Goal: Task Accomplishment & Management: Manage account settings

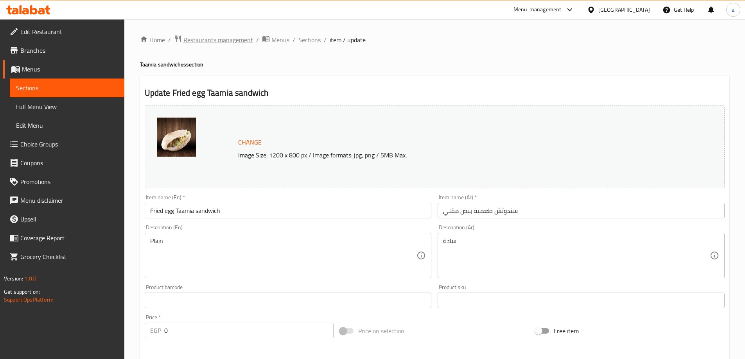
click at [228, 36] on span "Restaurants management" at bounding box center [218, 39] width 70 height 9
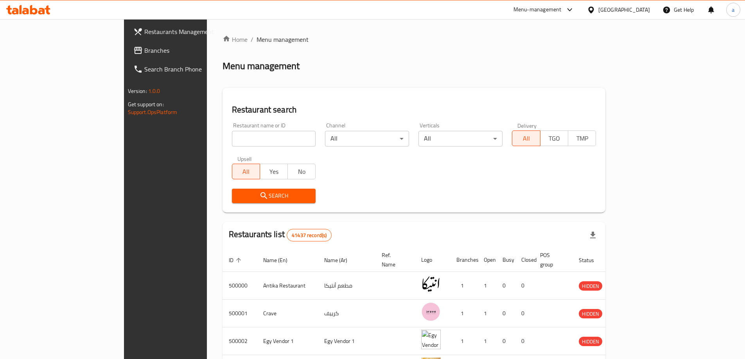
click at [144, 55] on span "Branches" at bounding box center [193, 50] width 98 height 9
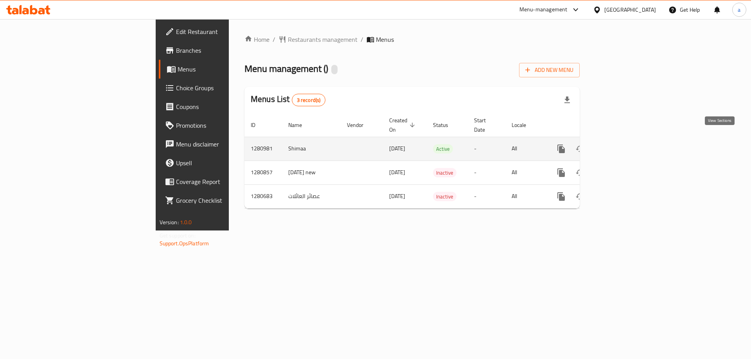
click at [622, 144] on icon "enhanced table" at bounding box center [617, 148] width 9 height 9
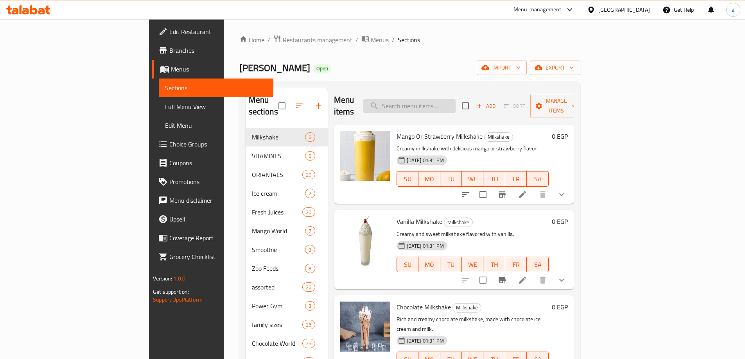
click at [455, 99] on input "search" at bounding box center [409, 106] width 92 height 14
paste input "Family Mango"
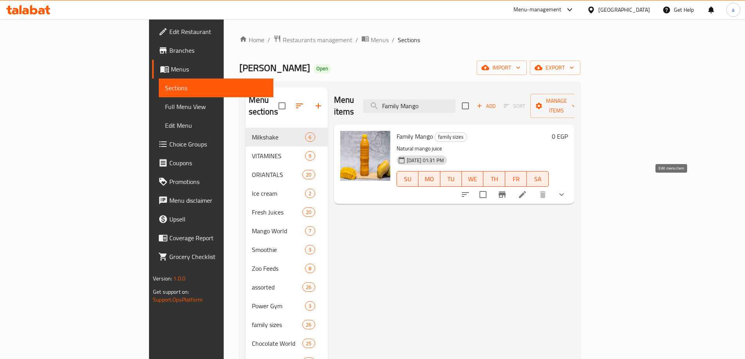
type input "Family Mango"
click at [526, 191] on icon at bounding box center [522, 194] width 7 height 7
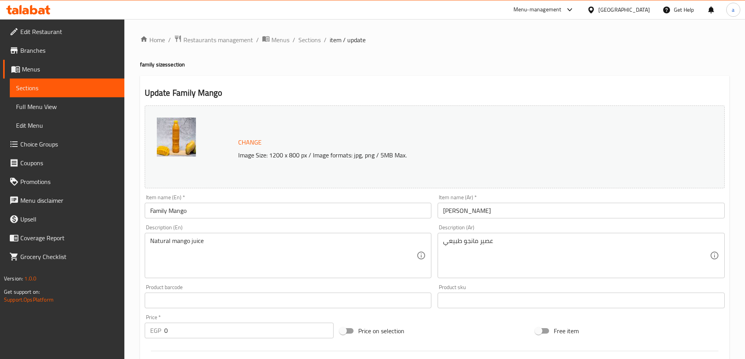
drag, startPoint x: 27, startPoint y: 95, endPoint x: 32, endPoint y: 96, distance: 4.9
click at [27, 95] on link "Sections" at bounding box center [67, 88] width 115 height 19
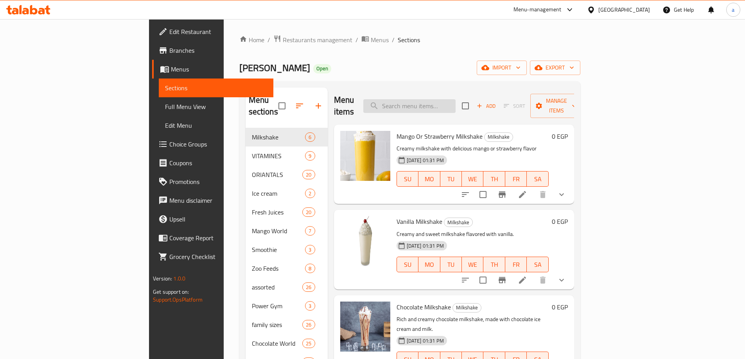
click at [429, 107] on input "search" at bounding box center [409, 106] width 92 height 14
paste input "Family Strawberry"
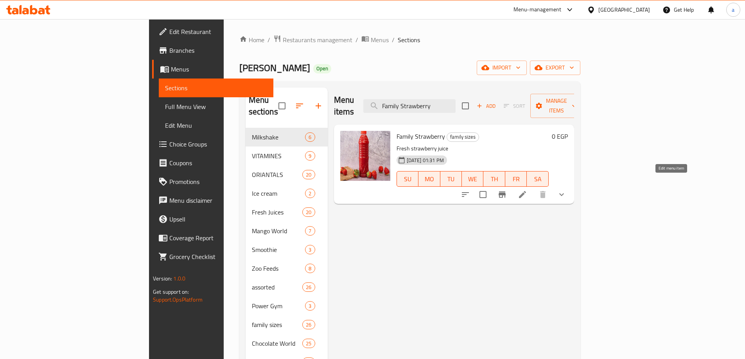
type input "Family Strawberry"
click at [526, 191] on icon at bounding box center [522, 194] width 7 height 7
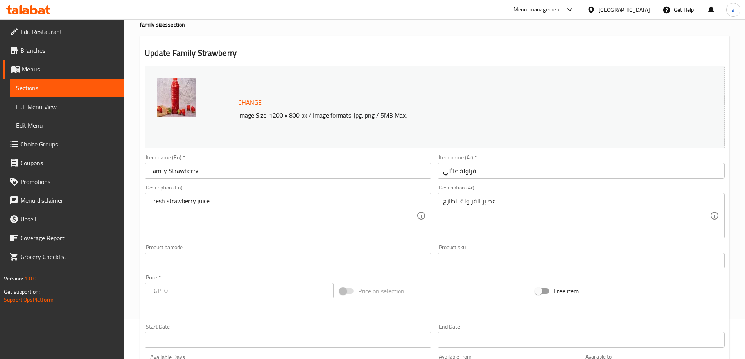
scroll to position [10, 0]
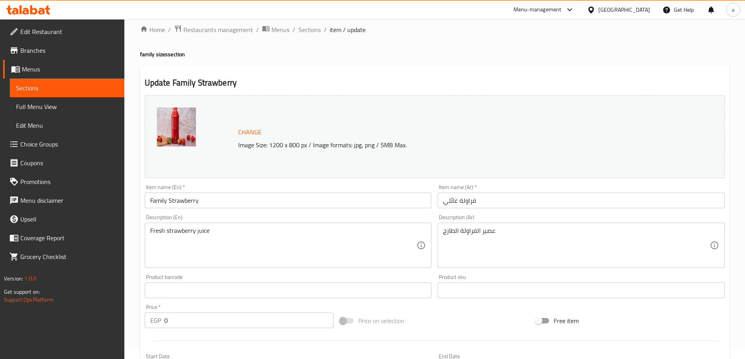
click at [68, 92] on span "Sections" at bounding box center [67, 87] width 102 height 9
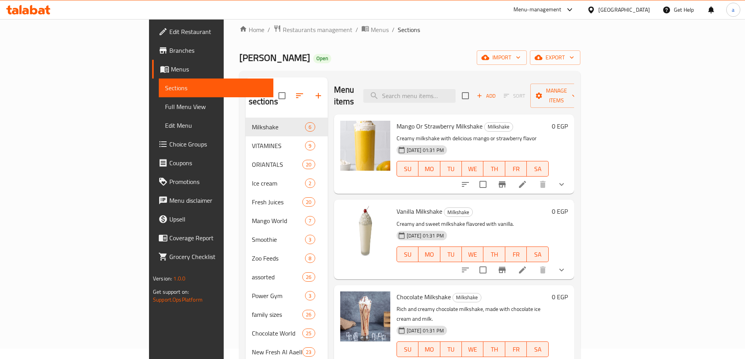
click at [447, 99] on div "Menu items Add Sort Manage items" at bounding box center [454, 95] width 240 height 37
paste input "Family Guava"
click at [446, 93] on input "Family Guava" at bounding box center [409, 96] width 92 height 14
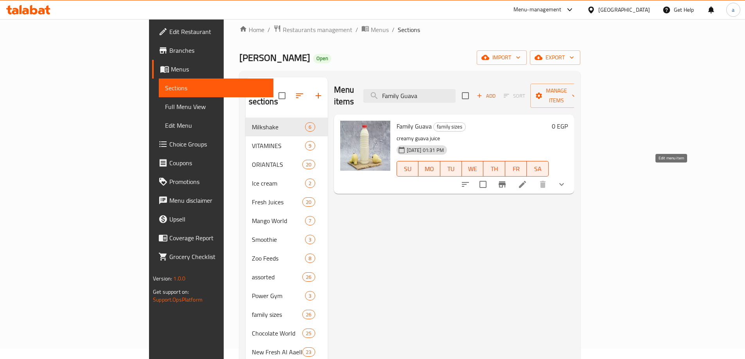
type input "Family Guava"
click at [526, 181] on icon at bounding box center [522, 184] width 7 height 7
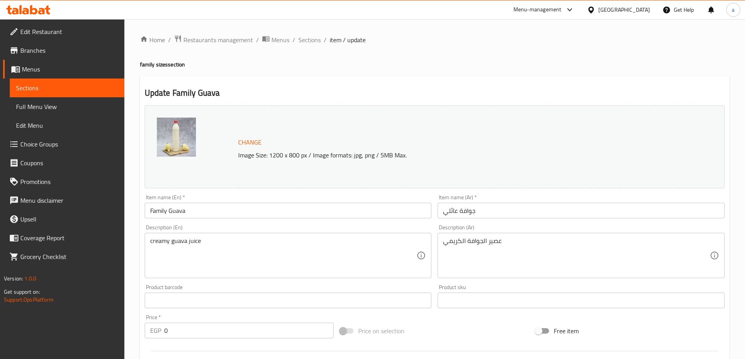
click at [59, 91] on span "Sections" at bounding box center [67, 87] width 102 height 9
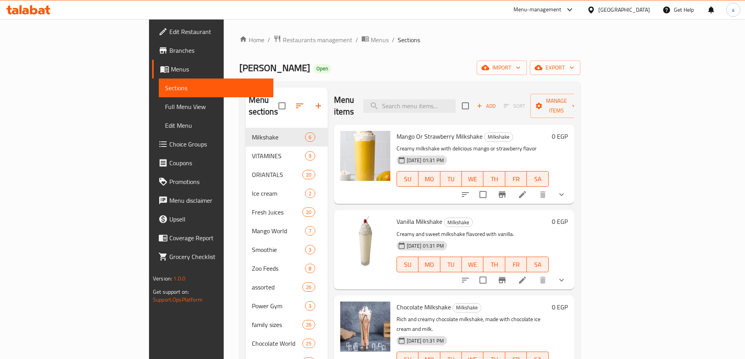
click at [445, 109] on div "Menu items Add Sort Manage items" at bounding box center [454, 106] width 240 height 37
click at [448, 107] on div "Menu items Add Sort Manage items" at bounding box center [454, 106] width 240 height 37
click at [453, 102] on input "search" at bounding box center [409, 106] width 92 height 14
paste input "Family Pomegranate"
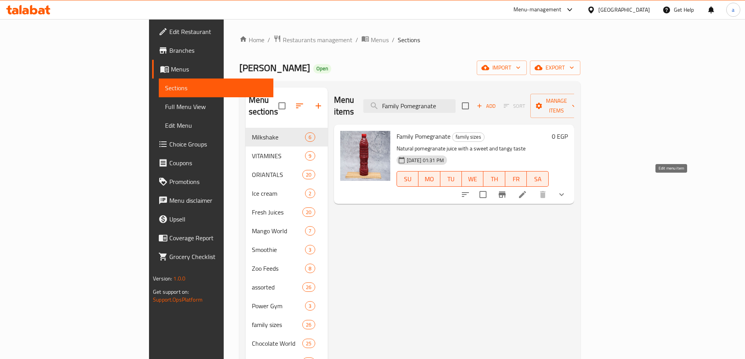
type input "Family Pomegranate"
click at [527, 190] on icon at bounding box center [522, 194] width 9 height 9
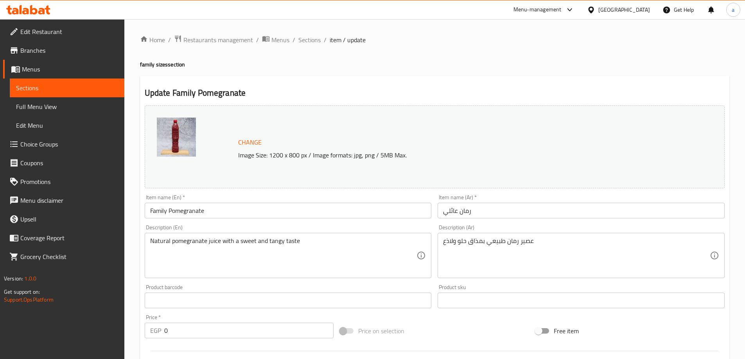
click at [39, 91] on span "Sections" at bounding box center [67, 87] width 102 height 9
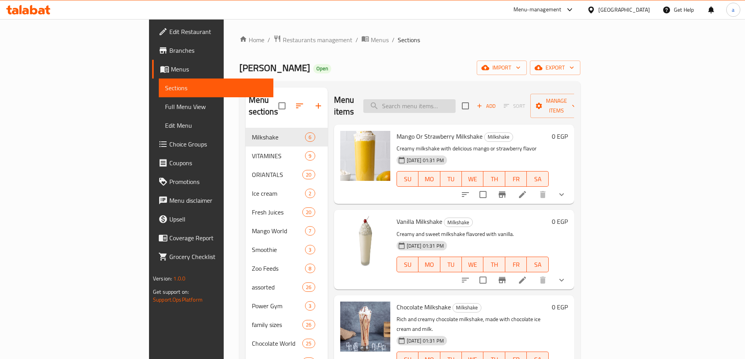
click at [455, 99] on input "search" at bounding box center [409, 106] width 92 height 14
paste input "Family Dates"
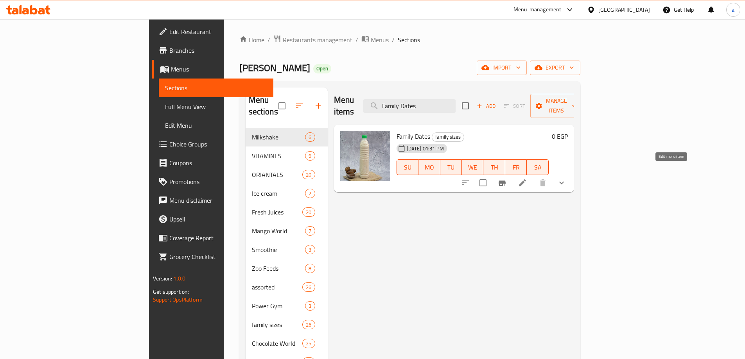
type input "Family Dates"
click at [527, 178] on icon at bounding box center [522, 182] width 9 height 9
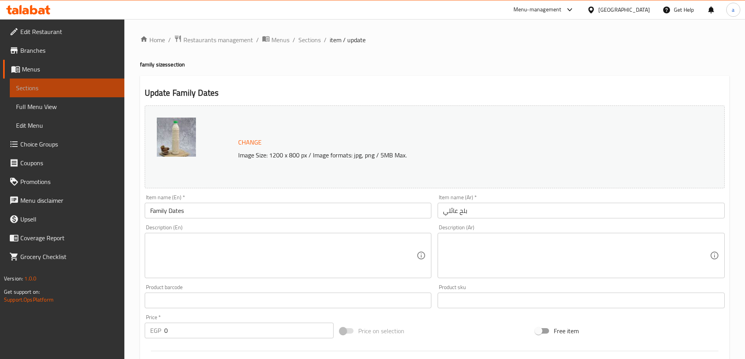
click at [38, 91] on span "Sections" at bounding box center [67, 87] width 102 height 9
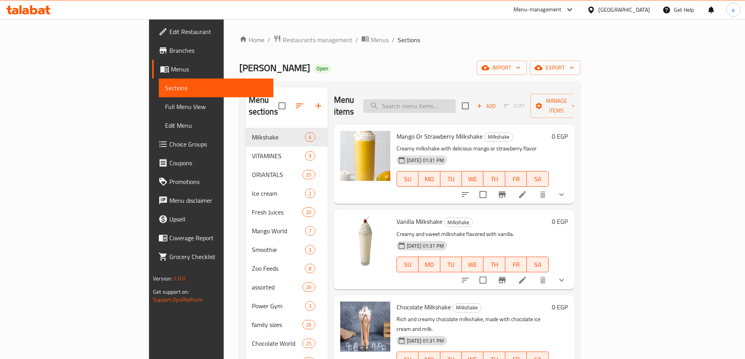
click at [455, 99] on input "search" at bounding box center [409, 106] width 92 height 14
paste input "Floats"
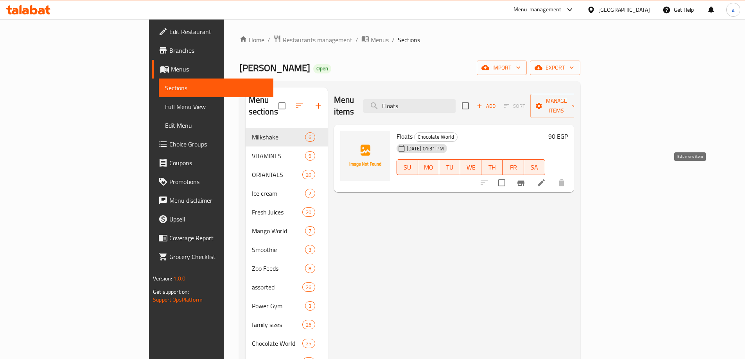
type input "Floats"
click at [545, 179] on icon at bounding box center [541, 182] width 7 height 7
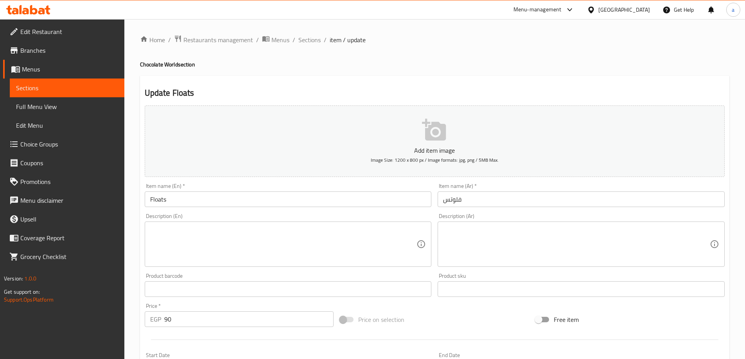
click at [54, 86] on span "Sections" at bounding box center [67, 87] width 102 height 9
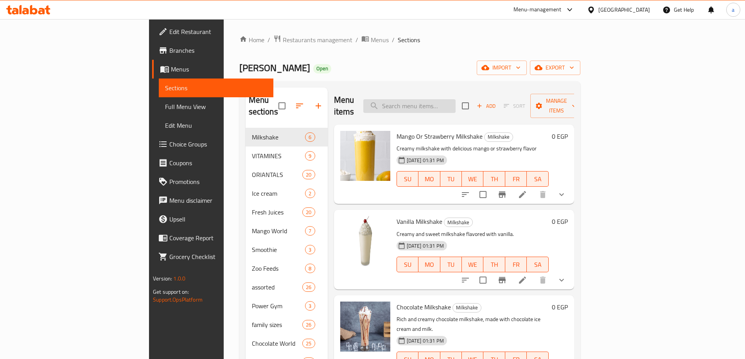
click at [455, 106] on input "search" at bounding box center [409, 106] width 92 height 14
paste input "Cadbury"
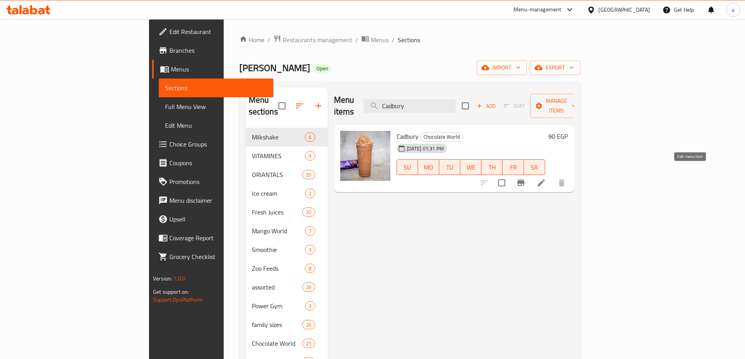
type input "Cadbury"
click at [546, 178] on icon at bounding box center [540, 182] width 9 height 9
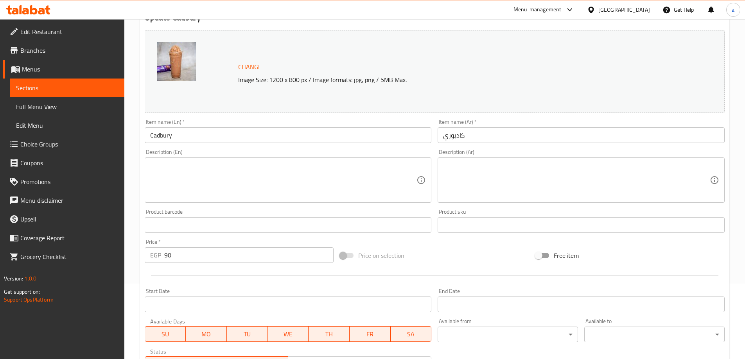
scroll to position [78, 0]
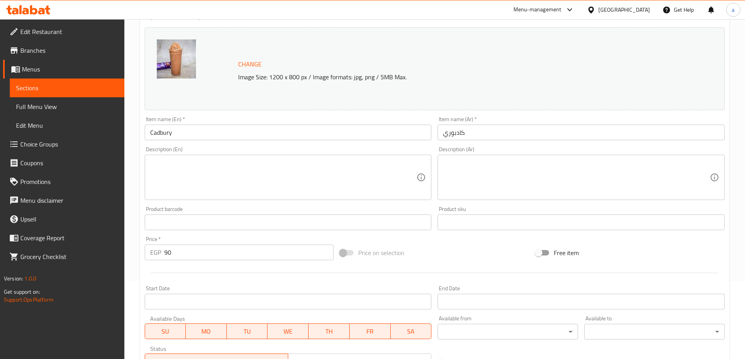
drag, startPoint x: 68, startPoint y: 92, endPoint x: 103, endPoint y: 97, distance: 34.7
click at [68, 92] on span "Sections" at bounding box center [67, 87] width 102 height 9
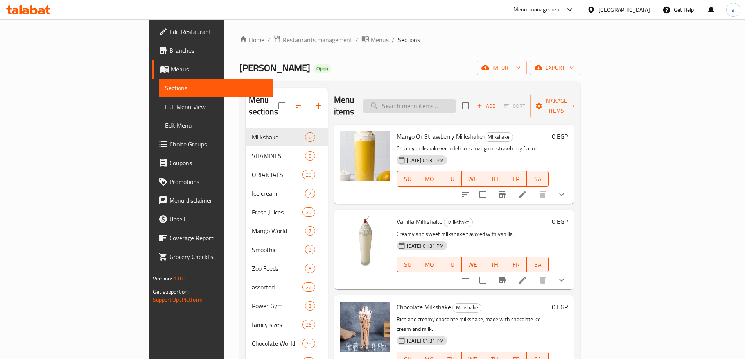
click at [455, 99] on input "search" at bounding box center [409, 106] width 92 height 14
paste input "Kinder"
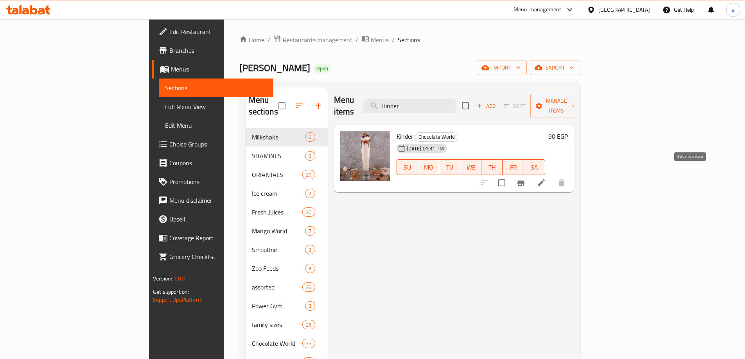
type input "Kinder"
click at [546, 178] on icon at bounding box center [540, 182] width 9 height 9
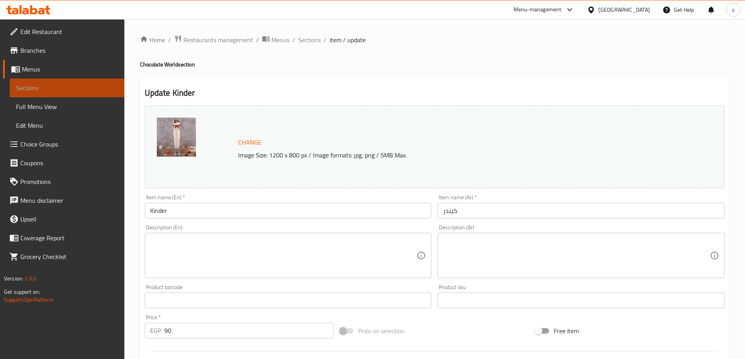
click at [49, 94] on link "Sections" at bounding box center [67, 88] width 115 height 19
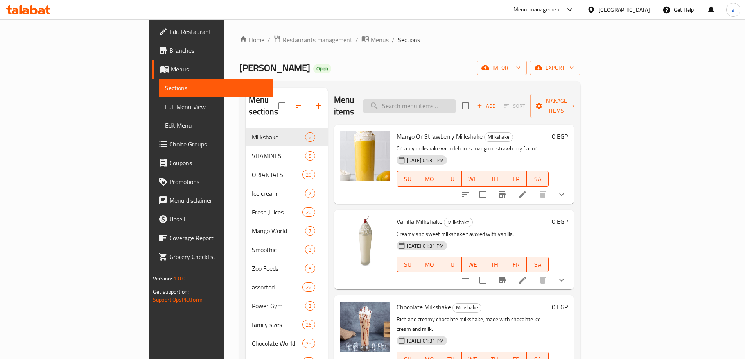
click at [455, 102] on input "search" at bounding box center [409, 106] width 92 height 14
paste input "Nutella"
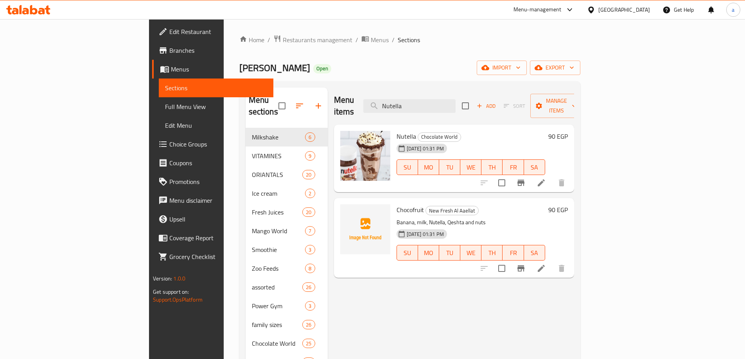
type input "Nutella"
click at [546, 178] on icon at bounding box center [540, 182] width 9 height 9
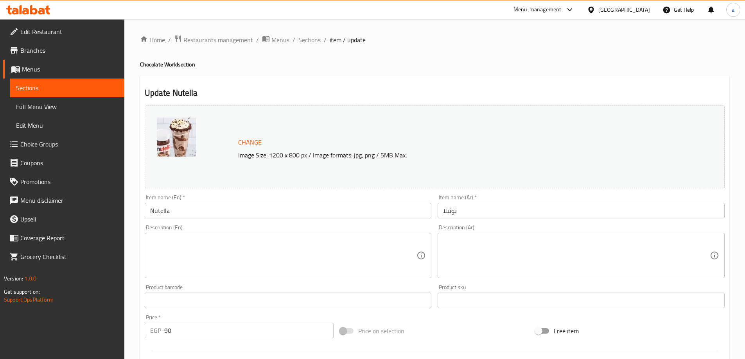
scroll to position [39, 0]
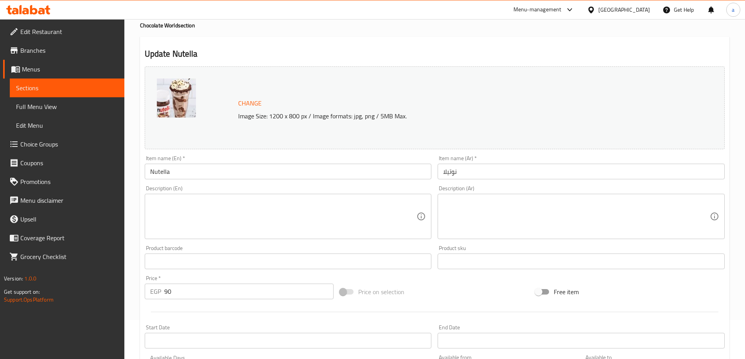
click at [50, 53] on span "Branches" at bounding box center [69, 50] width 98 height 9
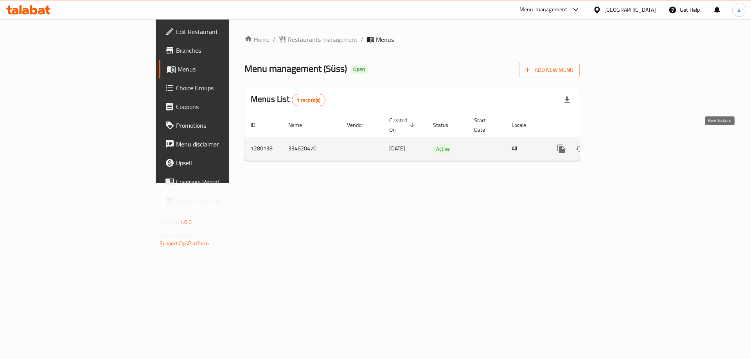
click at [622, 144] on icon "enhanced table" at bounding box center [617, 148] width 9 height 9
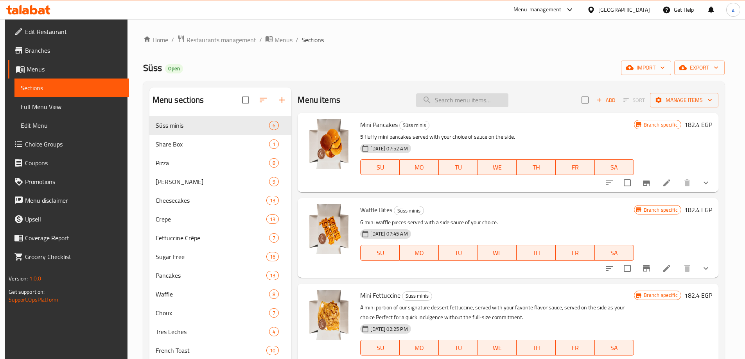
click at [447, 99] on input "search" at bounding box center [462, 100] width 92 height 14
paste input "Chocolate Waffle"
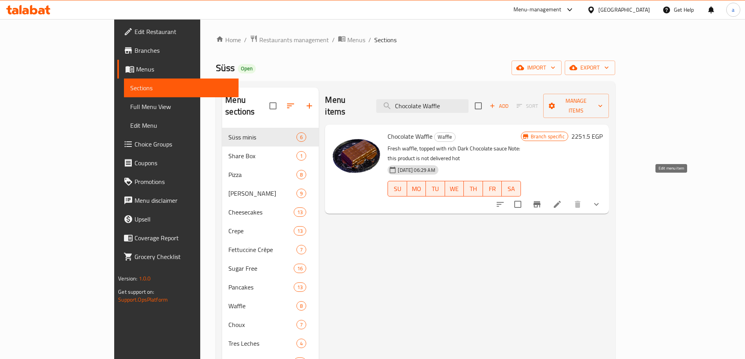
type input "Chocolate Waffle"
click at [561, 201] on icon at bounding box center [557, 204] width 7 height 7
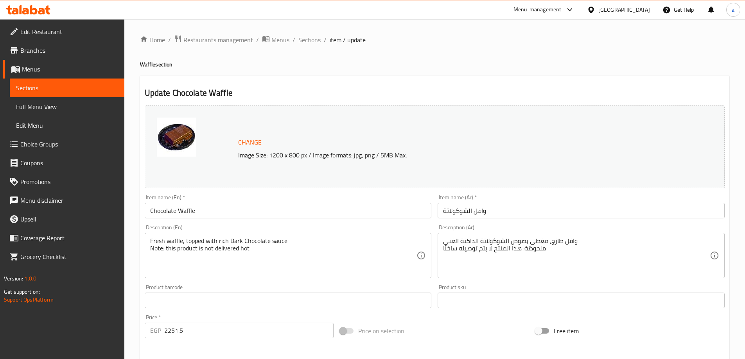
click at [53, 89] on span "Sections" at bounding box center [67, 87] width 102 height 9
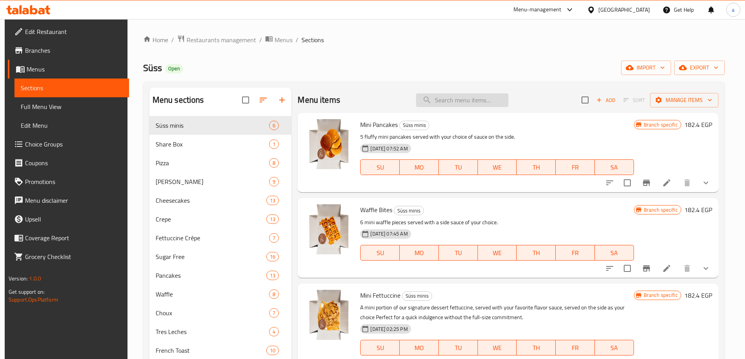
click at [441, 103] on input "search" at bounding box center [462, 100] width 92 height 14
paste input "Chocolate Waffle"
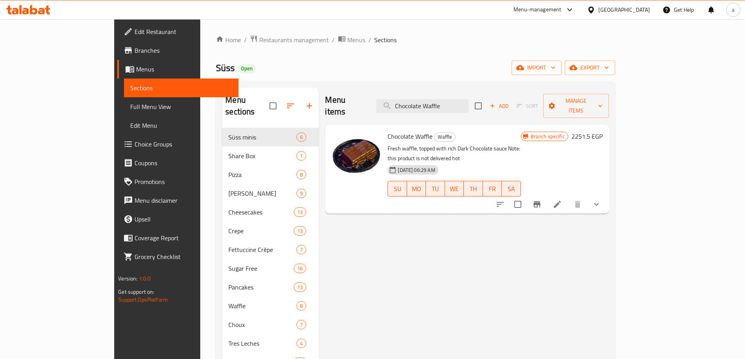
type input "Chocolate Waffle"
click at [259, 45] on span "Restaurants management" at bounding box center [294, 39] width 70 height 9
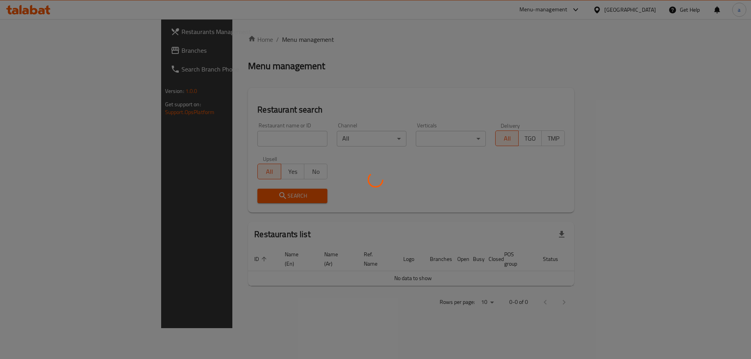
click at [71, 50] on div at bounding box center [375, 179] width 751 height 359
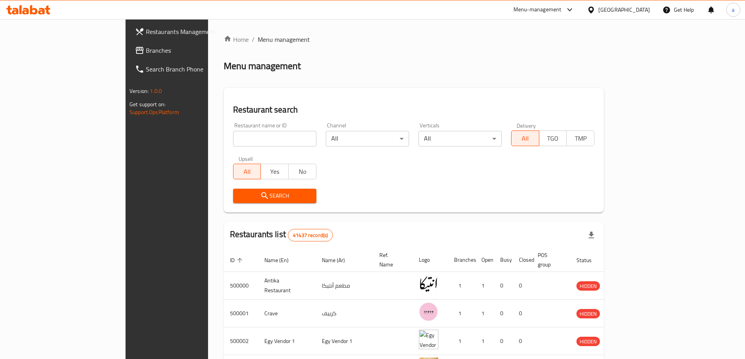
drag, startPoint x: 71, startPoint y: 50, endPoint x: 117, endPoint y: 82, distance: 56.4
click at [146, 50] on span "Branches" at bounding box center [195, 50] width 98 height 9
